Goal: Navigation & Orientation: Find specific page/section

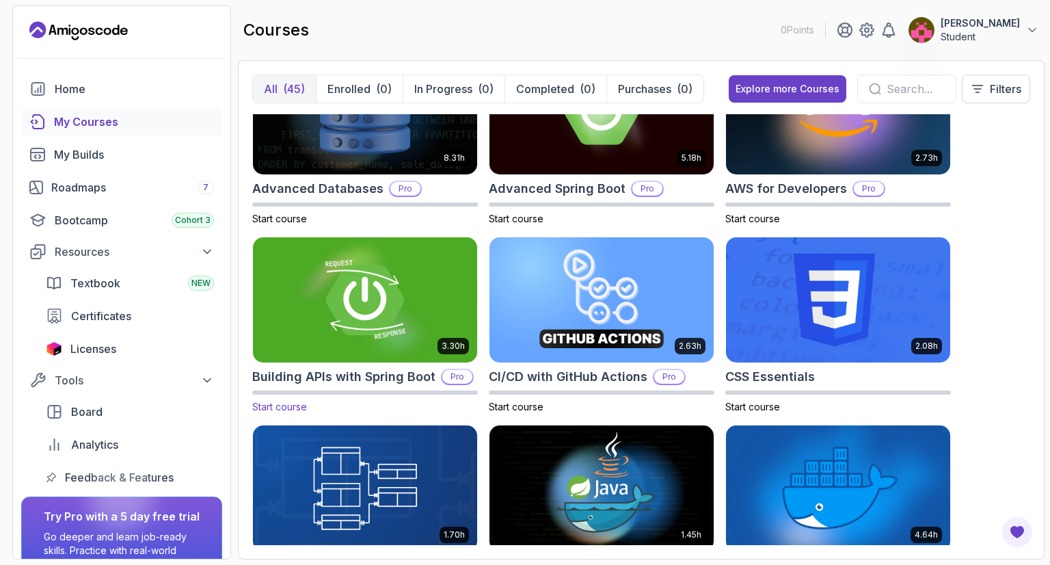
scroll to position [205, 0]
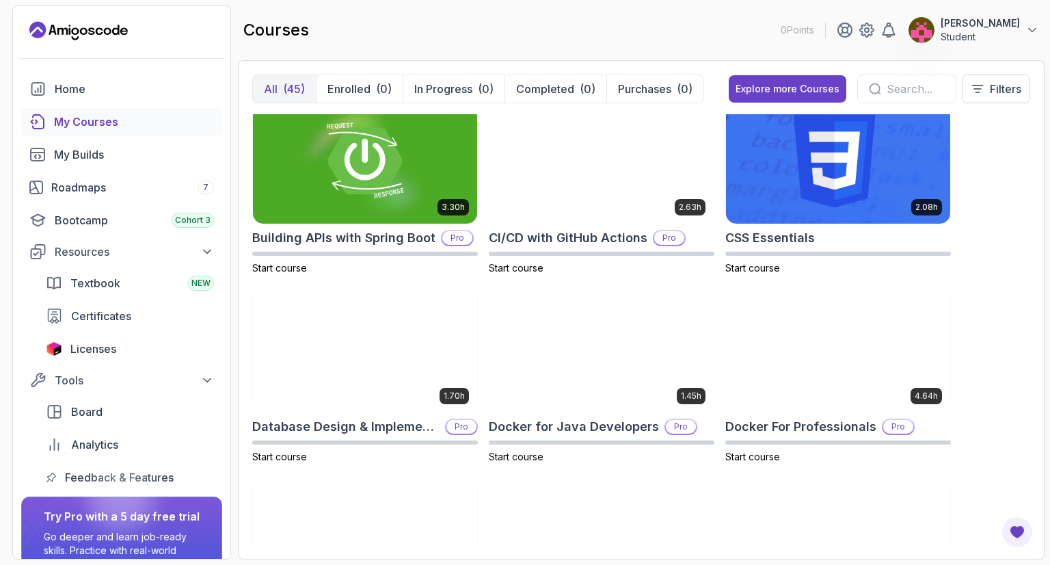
scroll to position [205, 0]
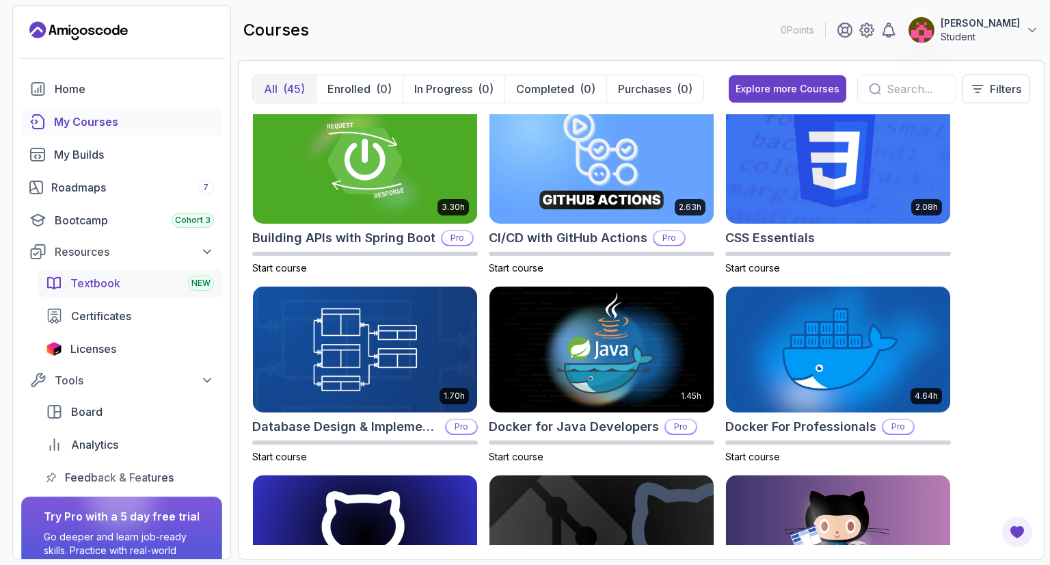
click at [91, 284] on span "Textbook" at bounding box center [95, 283] width 50 height 16
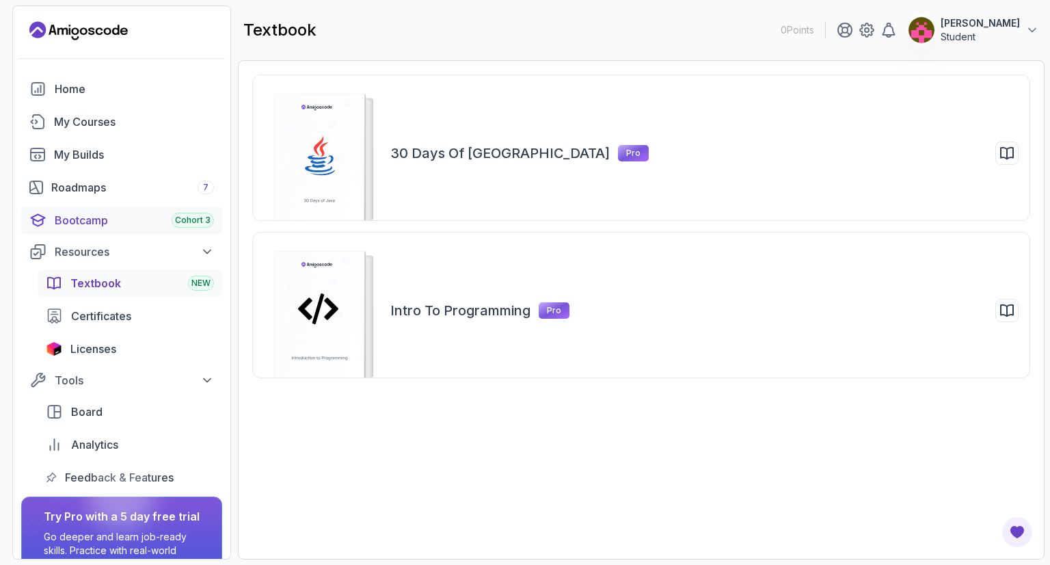
click at [83, 224] on div "Bootcamp Cohort 3" at bounding box center [134, 220] width 159 height 16
